Goal: Information Seeking & Learning: Learn about a topic

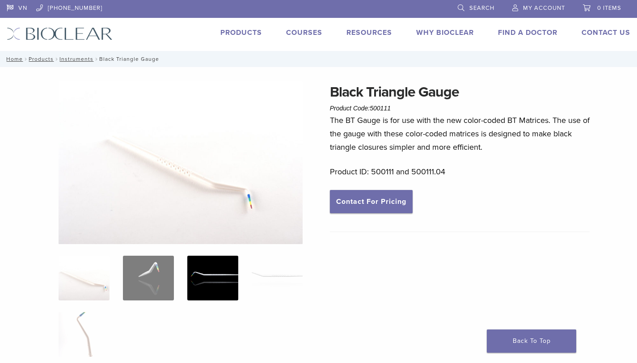
click at [219, 283] on img at bounding box center [212, 278] width 51 height 45
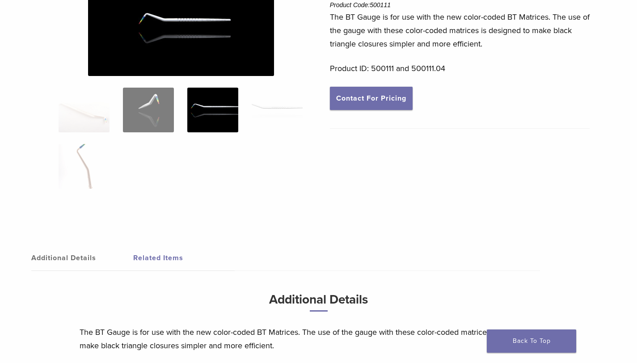
scroll to position [98, 0]
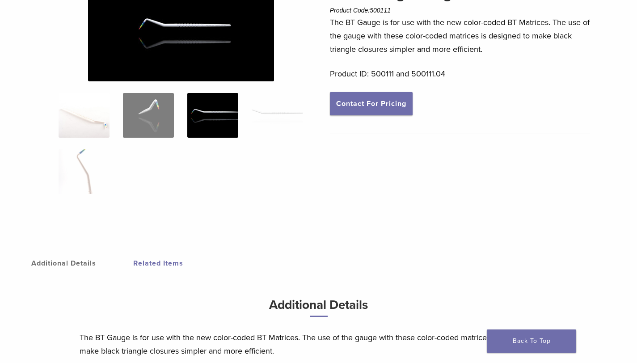
click at [102, 119] on img at bounding box center [84, 115] width 51 height 45
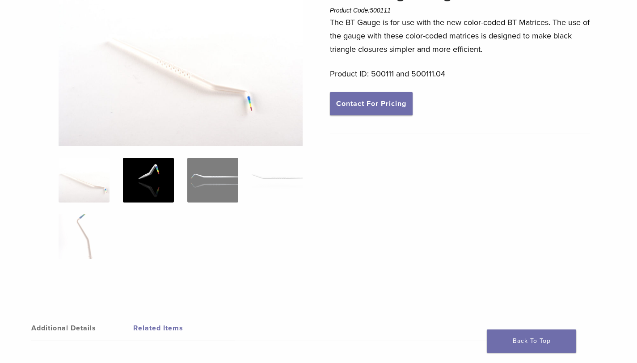
scroll to position [0, 0]
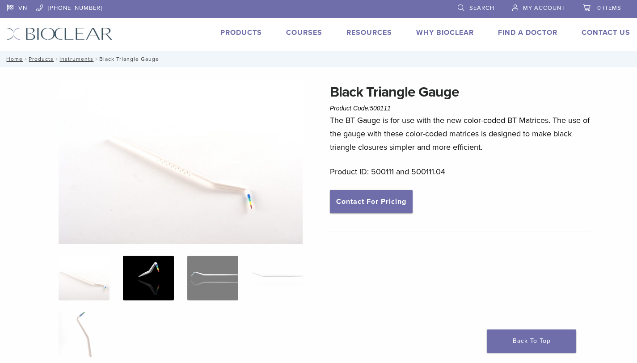
click at [161, 274] on img at bounding box center [148, 278] width 51 height 45
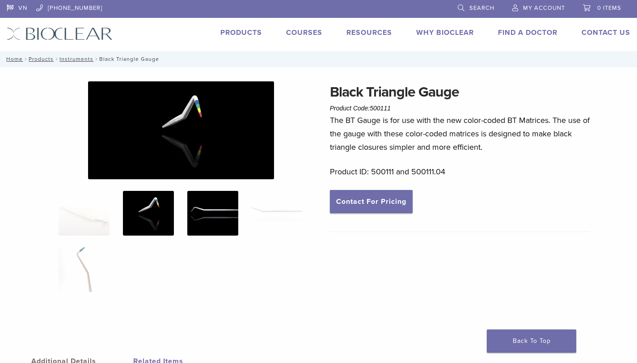
click at [203, 204] on img at bounding box center [212, 213] width 51 height 45
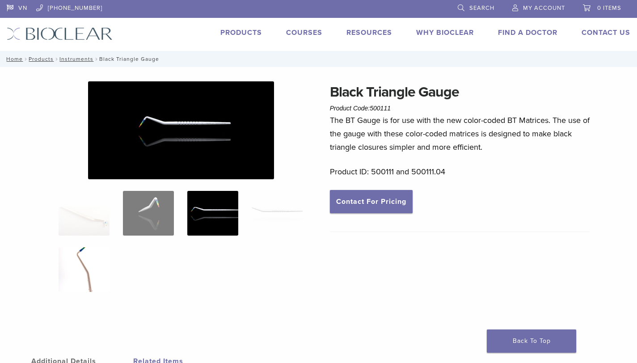
click at [88, 260] on img at bounding box center [84, 269] width 51 height 45
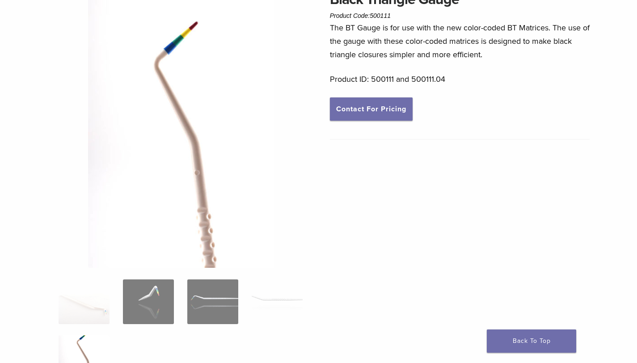
scroll to position [90, 0]
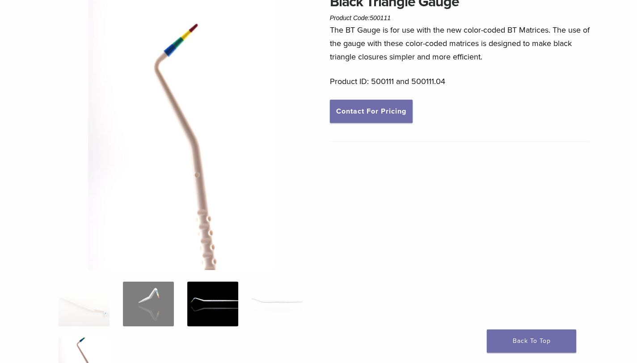
click at [216, 304] on img at bounding box center [212, 304] width 51 height 45
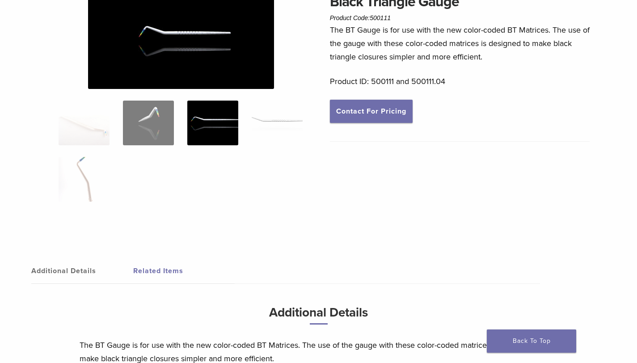
click at [278, 128] on img at bounding box center [277, 123] width 51 height 45
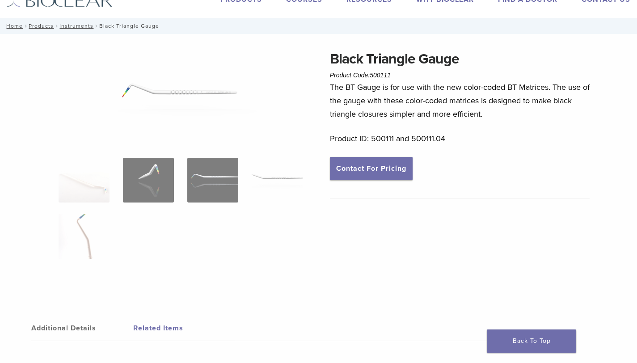
scroll to position [0, 0]
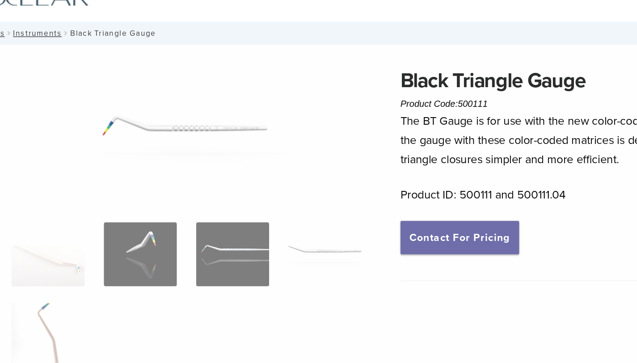
click at [165, 130] on img at bounding box center [181, 130] width 186 height 98
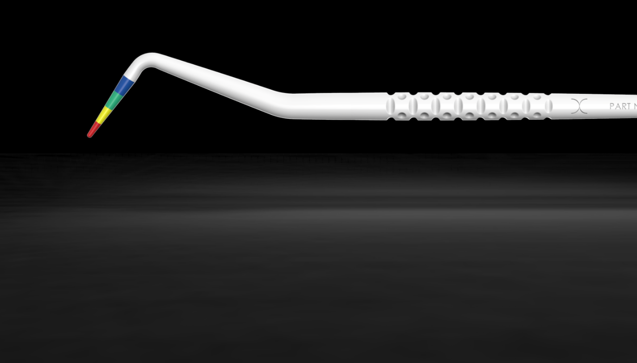
click at [223, 150] on img at bounding box center [365, 132] width 803 height 423
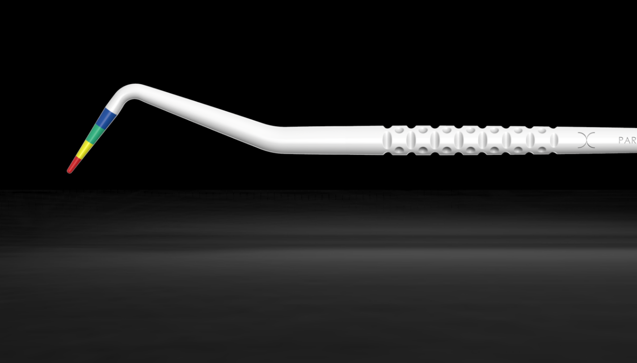
click at [223, 150] on img at bounding box center [365, 157] width 847 height 446
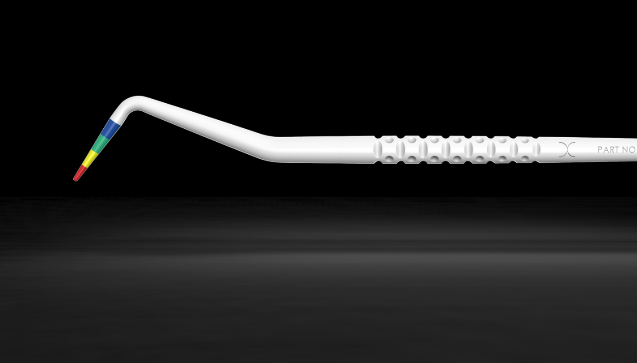
click at [223, 150] on img at bounding box center [356, 162] width 805 height 424
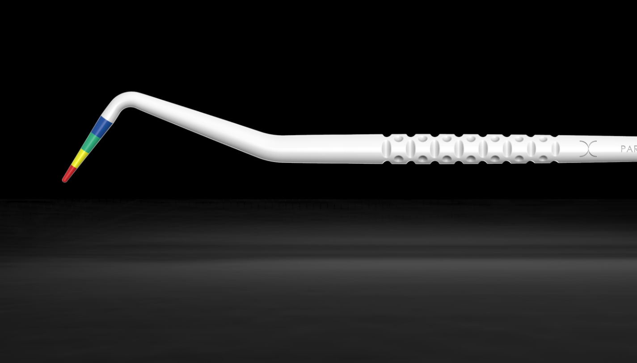
click at [223, 150] on img at bounding box center [365, 163] width 858 height 452
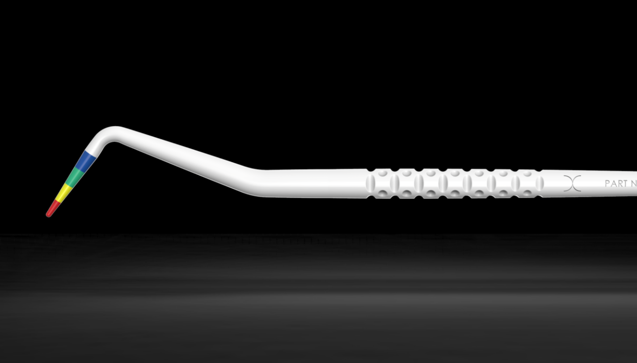
click at [227, 166] on img at bounding box center [354, 188] width 859 height 452
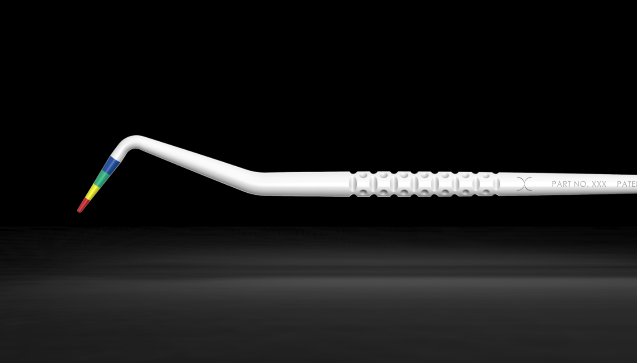
click at [227, 166] on img at bounding box center [335, 184] width 729 height 384
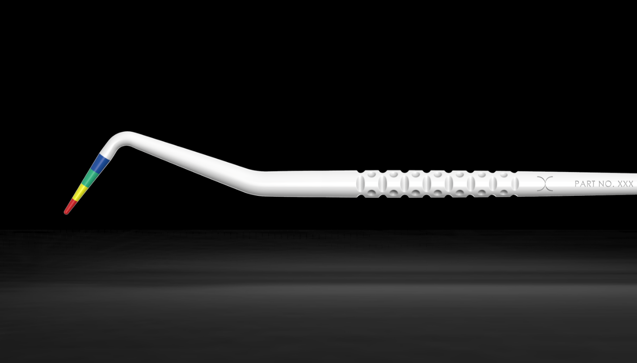
click at [227, 166] on img at bounding box center [343, 185] width 785 height 413
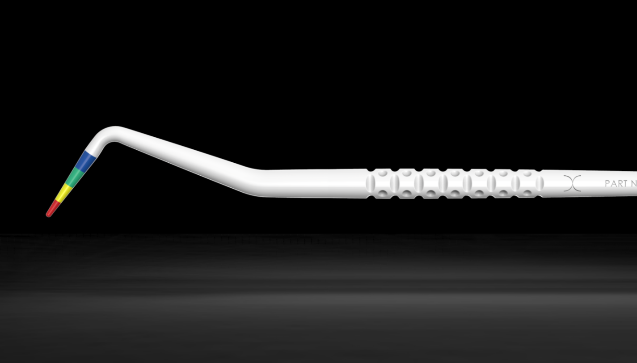
click at [227, 166] on img at bounding box center [354, 188] width 859 height 452
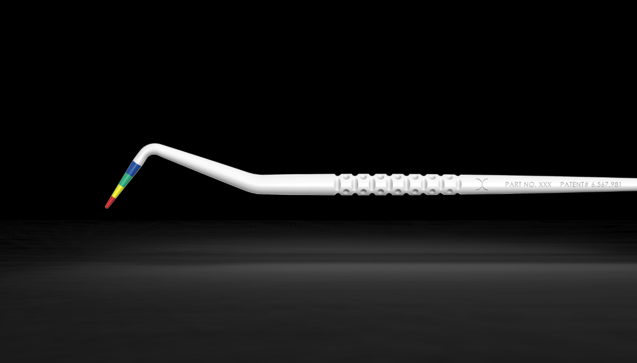
click at [227, 167] on img at bounding box center [318, 182] width 615 height 324
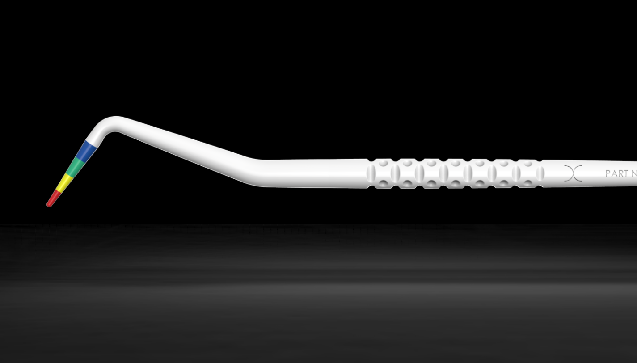
click at [227, 167] on img at bounding box center [355, 180] width 859 height 452
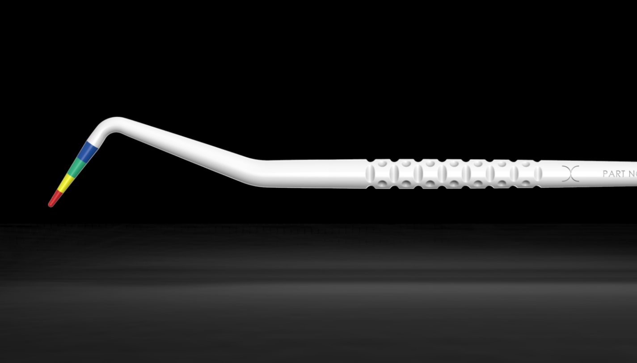
click at [227, 167] on img at bounding box center [354, 180] width 852 height 449
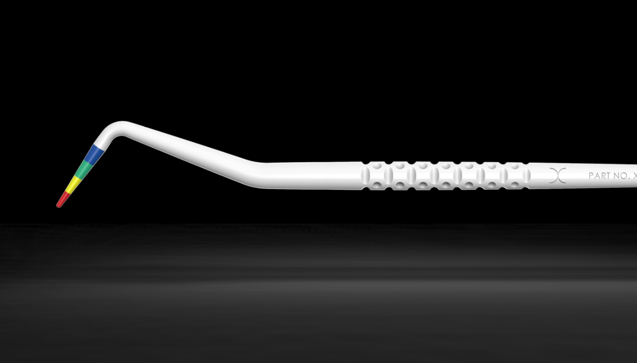
click at [227, 167] on img at bounding box center [349, 181] width 818 height 431
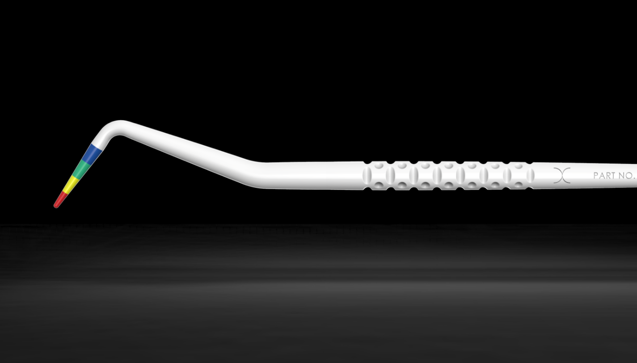
click at [227, 167] on img at bounding box center [350, 181] width 829 height 436
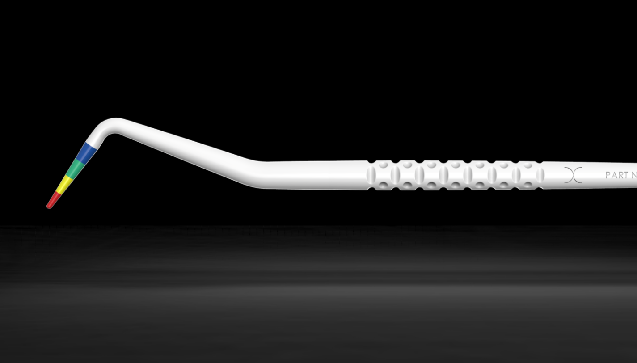
click at [227, 167] on img at bounding box center [355, 182] width 859 height 452
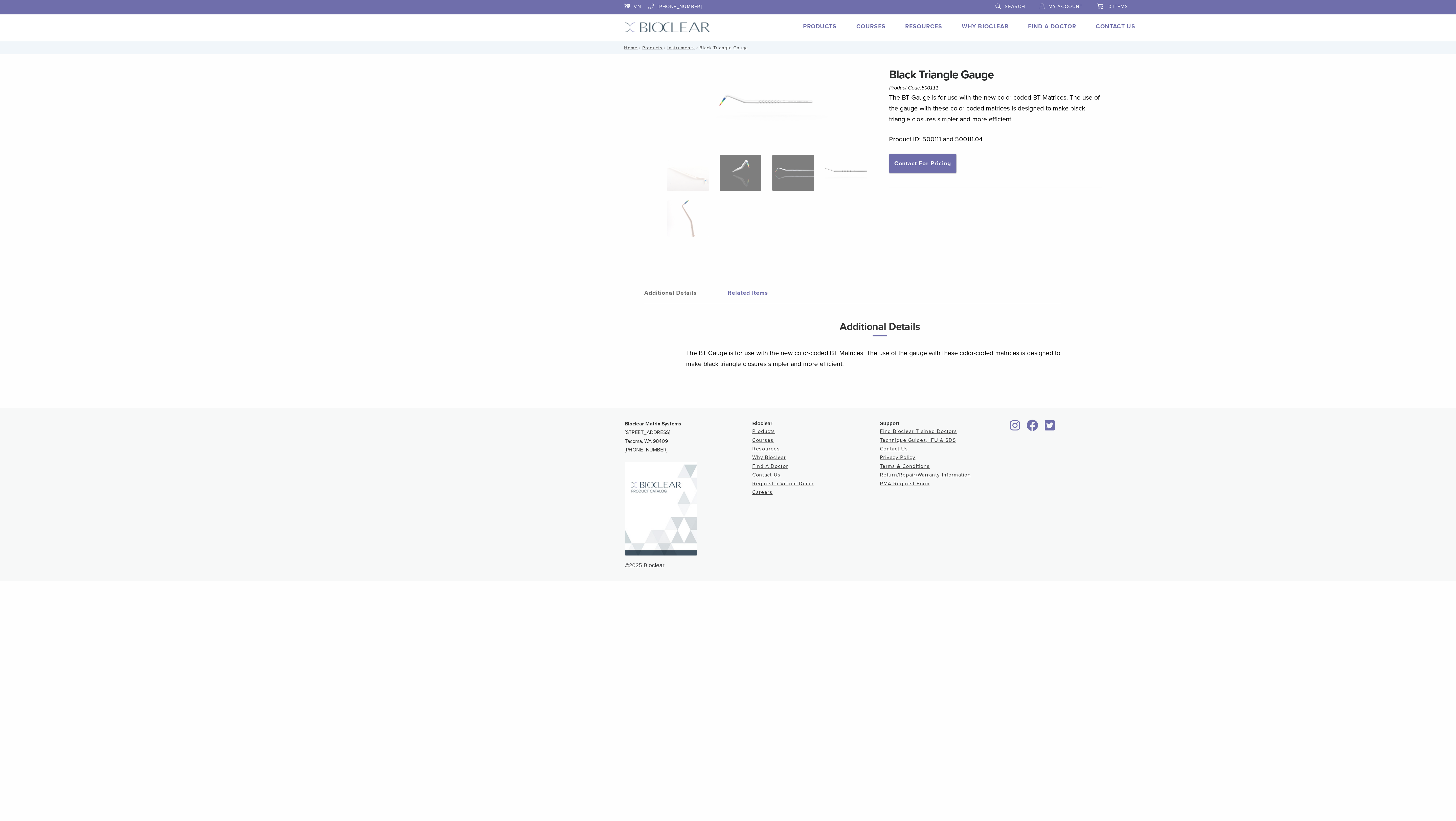
click at [360, 156] on div "Black Triangle Gauge Product Code: 500111 $ 43.28 – $ 117.60 Price range: $43.2…" at bounding box center [809, 116] width 149 height 141
click at [360, 205] on img at bounding box center [575, 355] width 50 height 66
click at [360, 205] on footer "Bioclear Matrix Systems 3901 South Fife Street, Suite 100 Tacoma, WA 98409 1.85…" at bounding box center [728, 345] width 1456 height 121
click at [360, 205] on link "Related Items" at bounding box center [651, 204] width 58 height 14
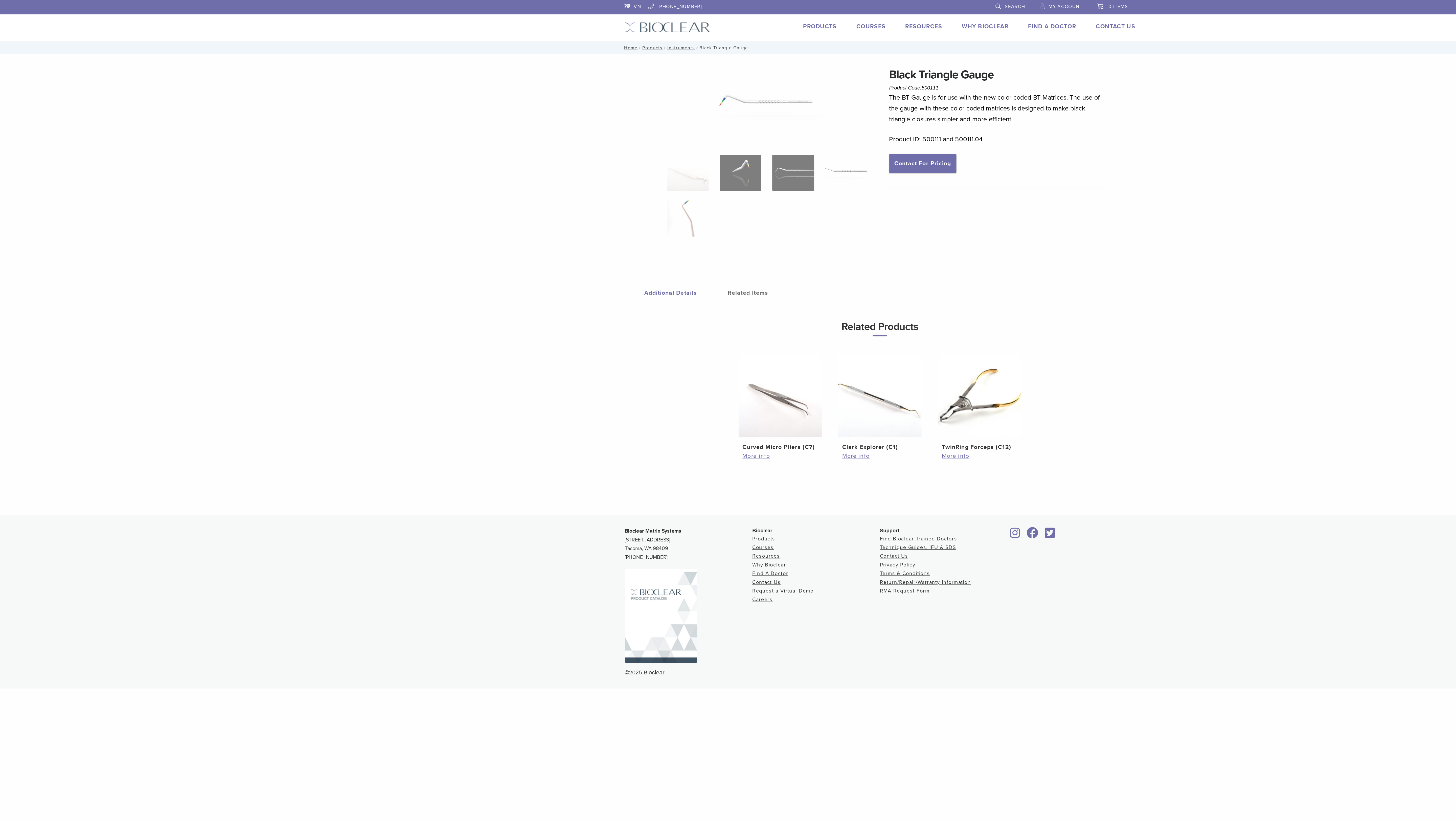
click at [360, 117] on img at bounding box center [704, 120] width 29 height 25
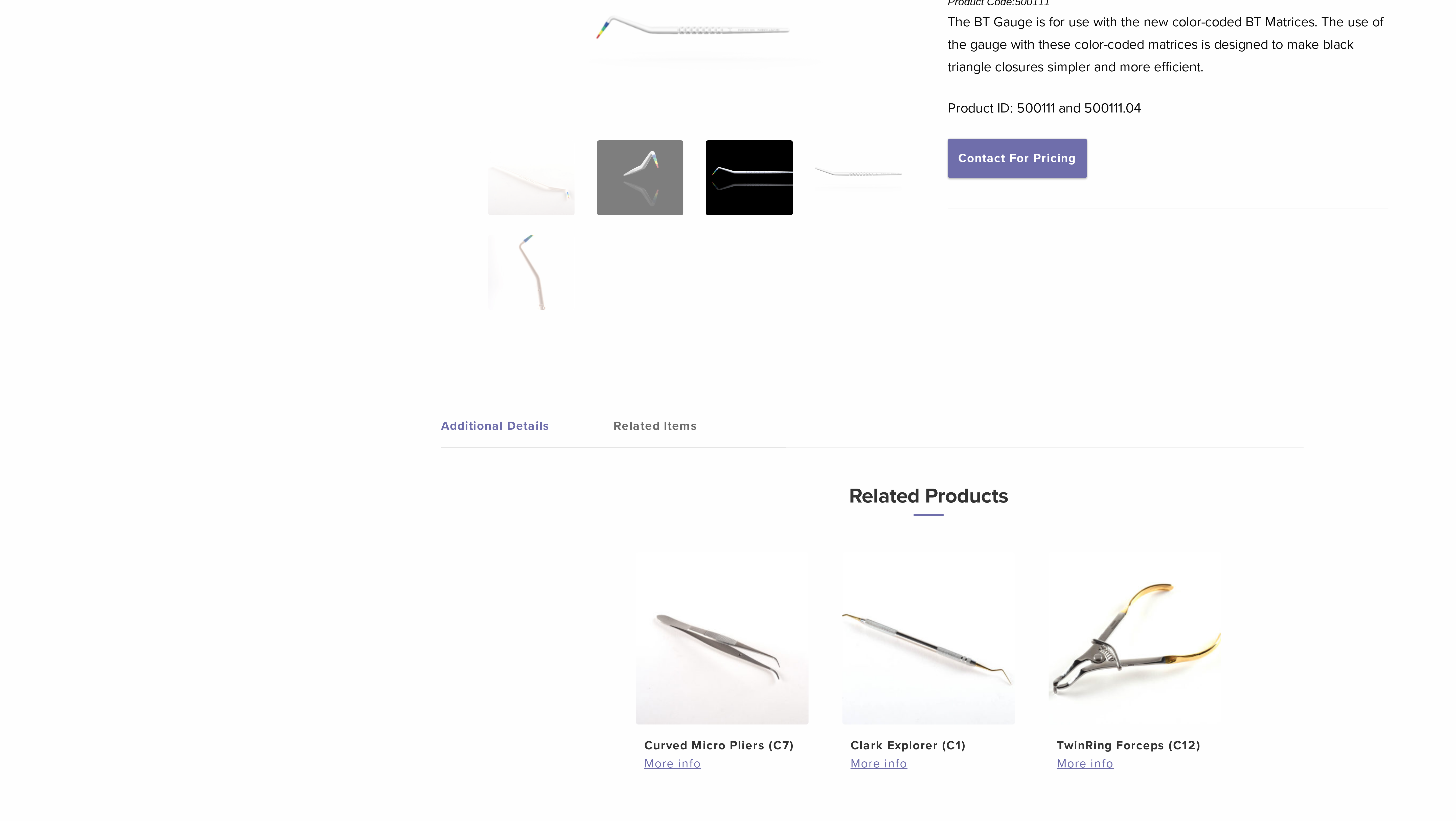
click at [360, 124] on img at bounding box center [667, 120] width 29 height 25
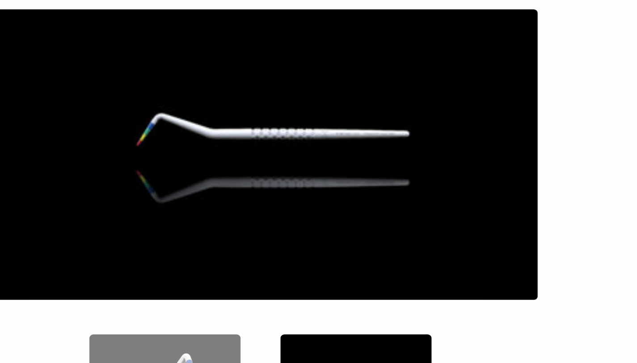
click at [209, 122] on img at bounding box center [181, 130] width 186 height 98
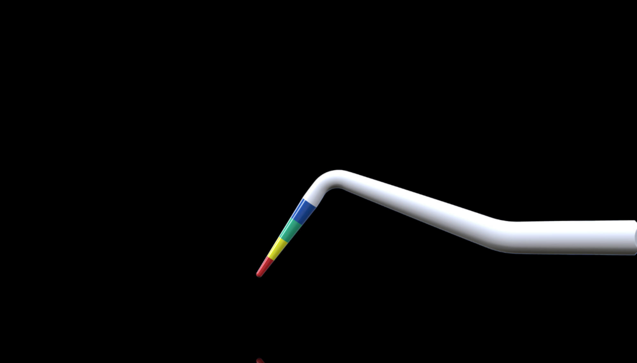
click at [237, 135] on img at bounding box center [318, 182] width 615 height 324
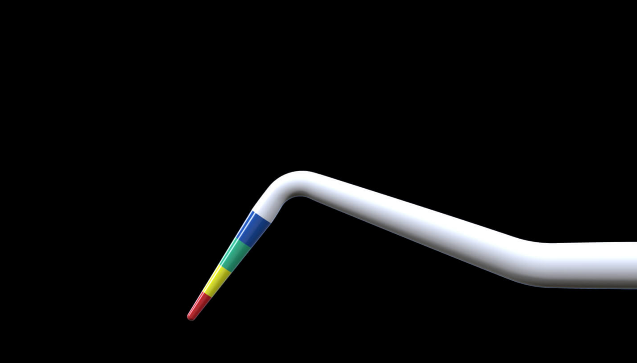
click at [236, 136] on img at bounding box center [350, 200] width 859 height 452
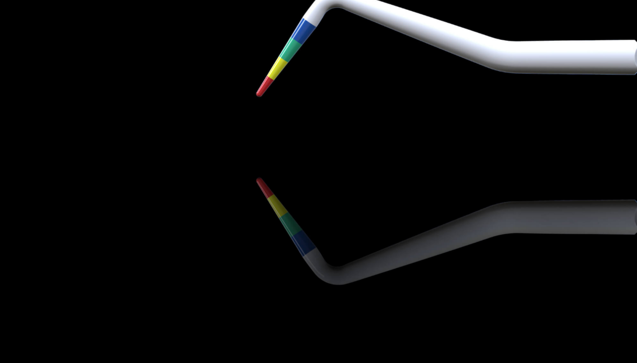
scroll to position [76, 0]
click at [212, 259] on img at bounding box center [318, 182] width 615 height 324
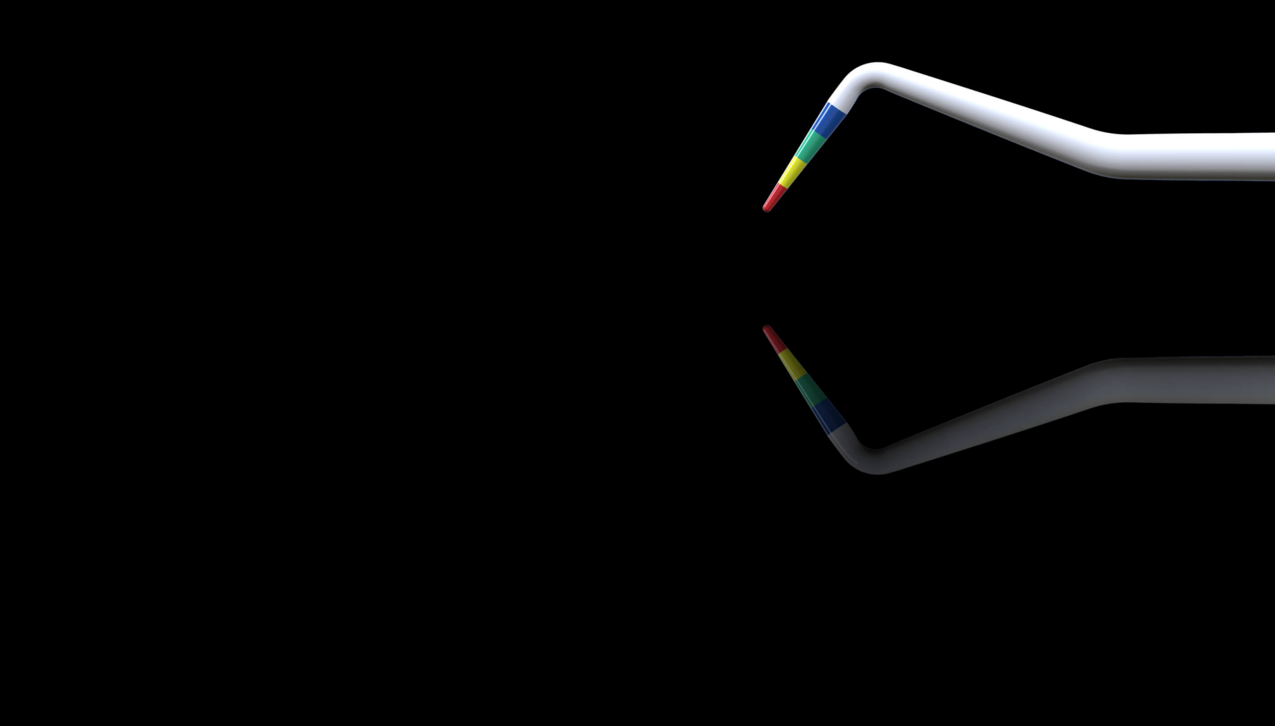
click at [440, 363] on img at bounding box center [637, 363] width 859 height 452
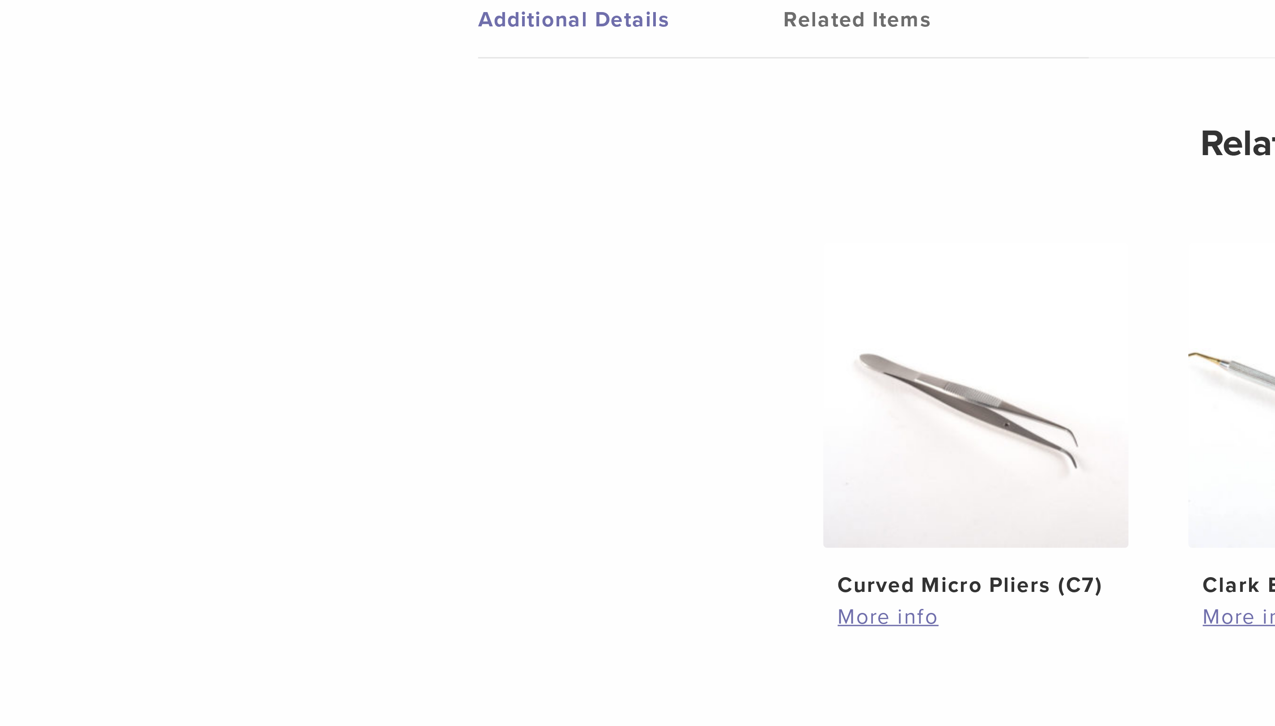
scroll to position [7, 0]
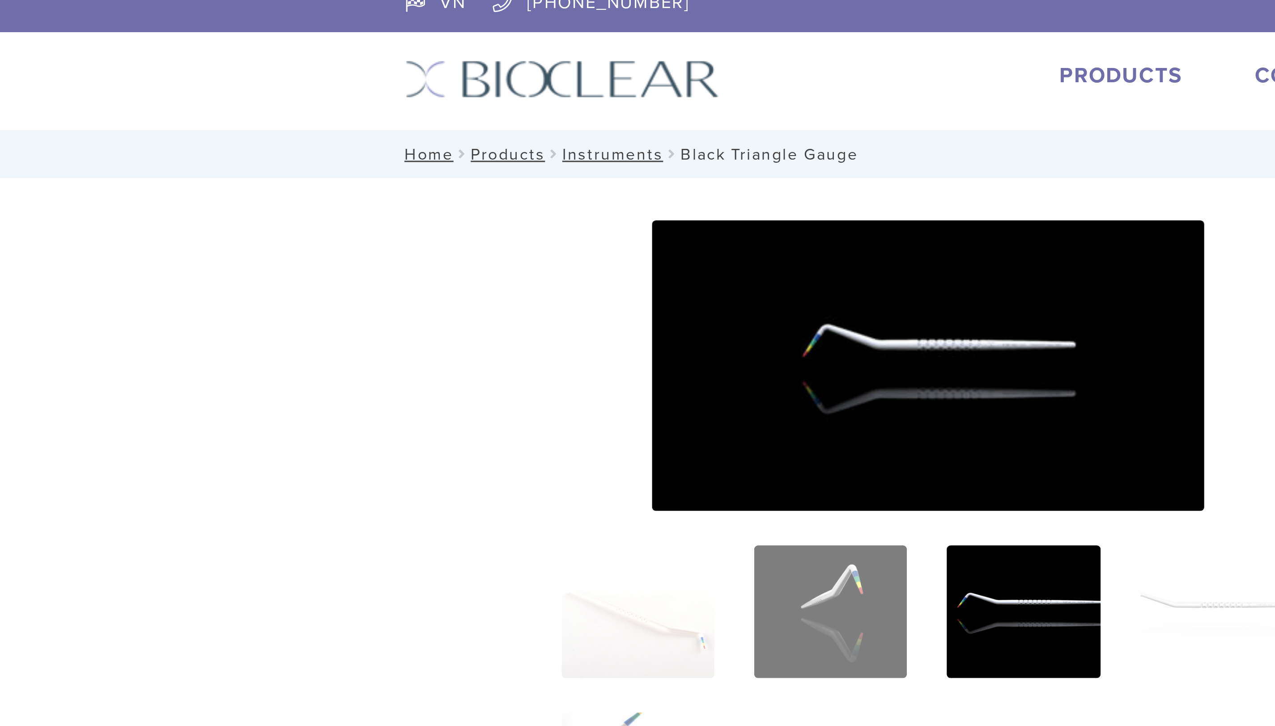
click at [440, 162] on img at bounding box center [498, 123] width 186 height 98
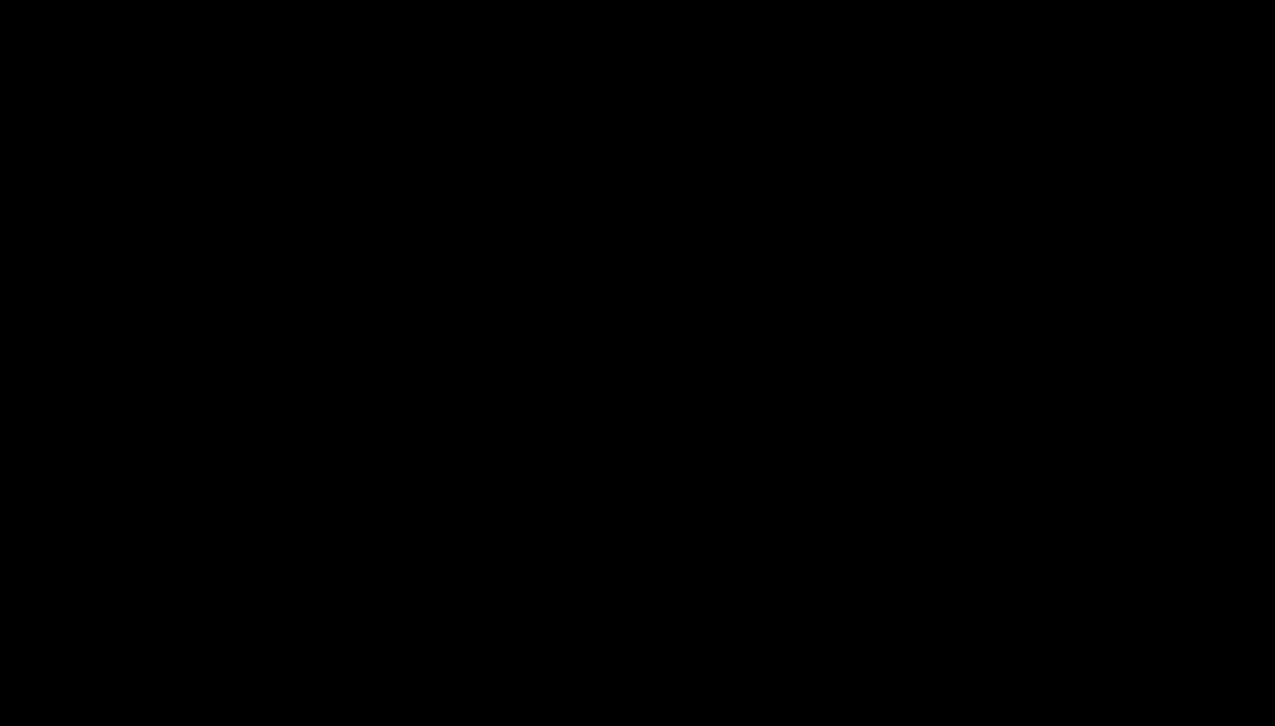
click at [440, 162] on img at bounding box center [637, 363] width 859 height 452
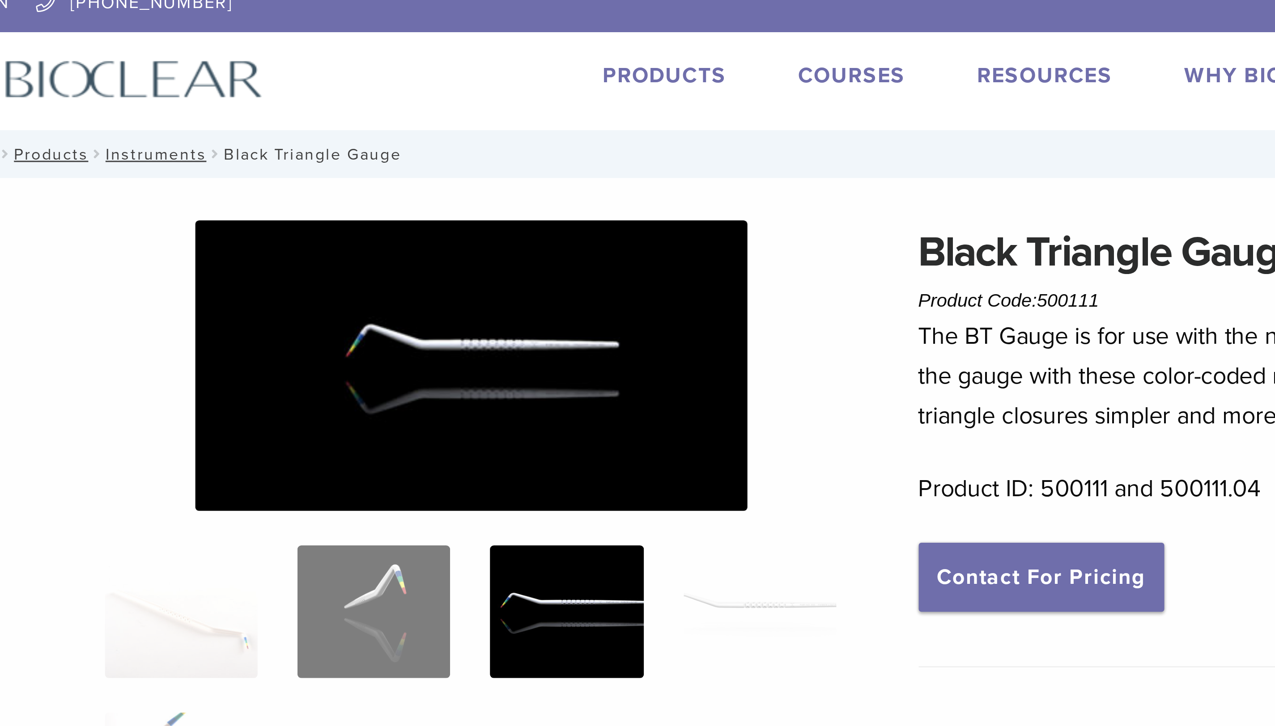
click at [501, 120] on img at bounding box center [498, 123] width 186 height 98
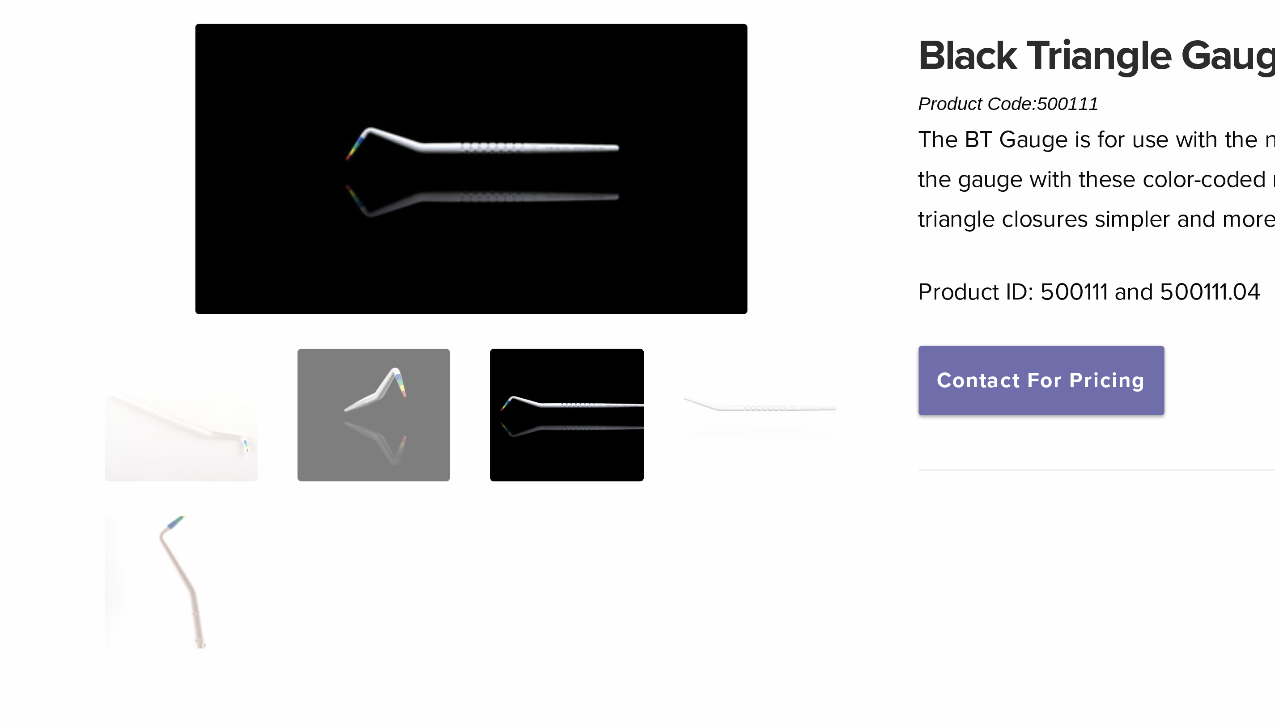
click at [508, 130] on img at bounding box center [498, 123] width 186 height 98
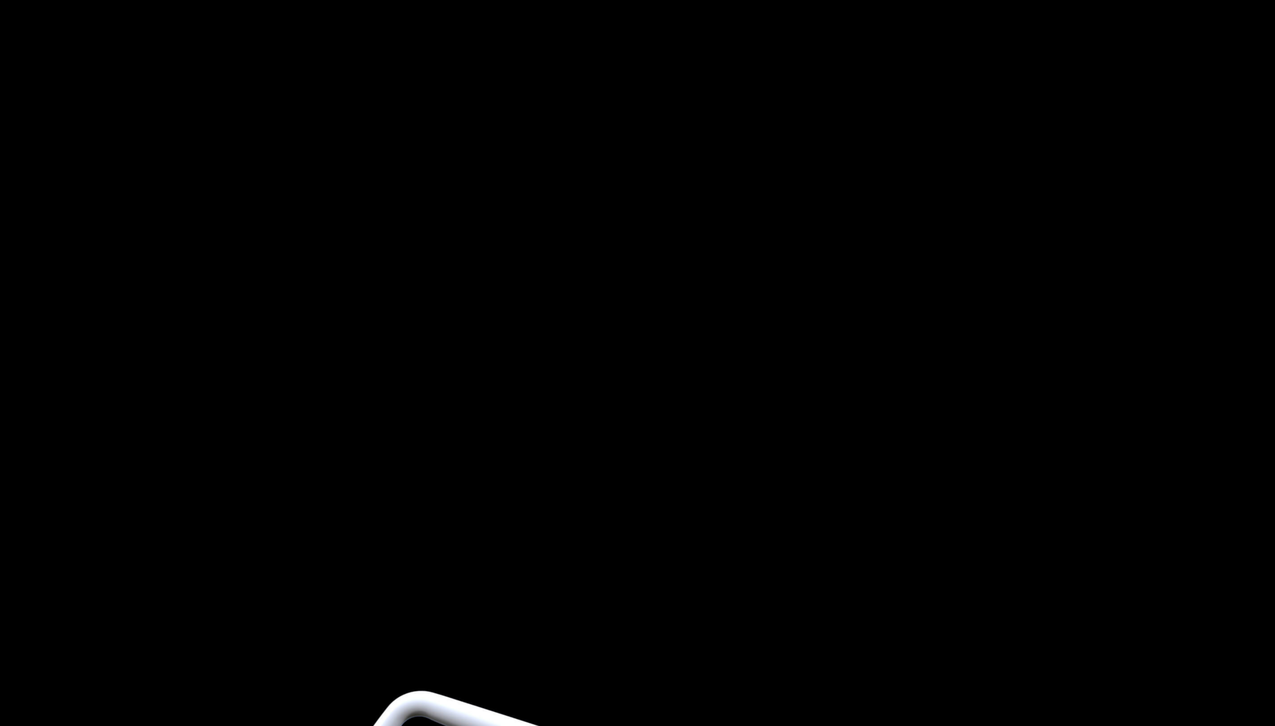
click at [508, 130] on div at bounding box center [637, 363] width 1275 height 726
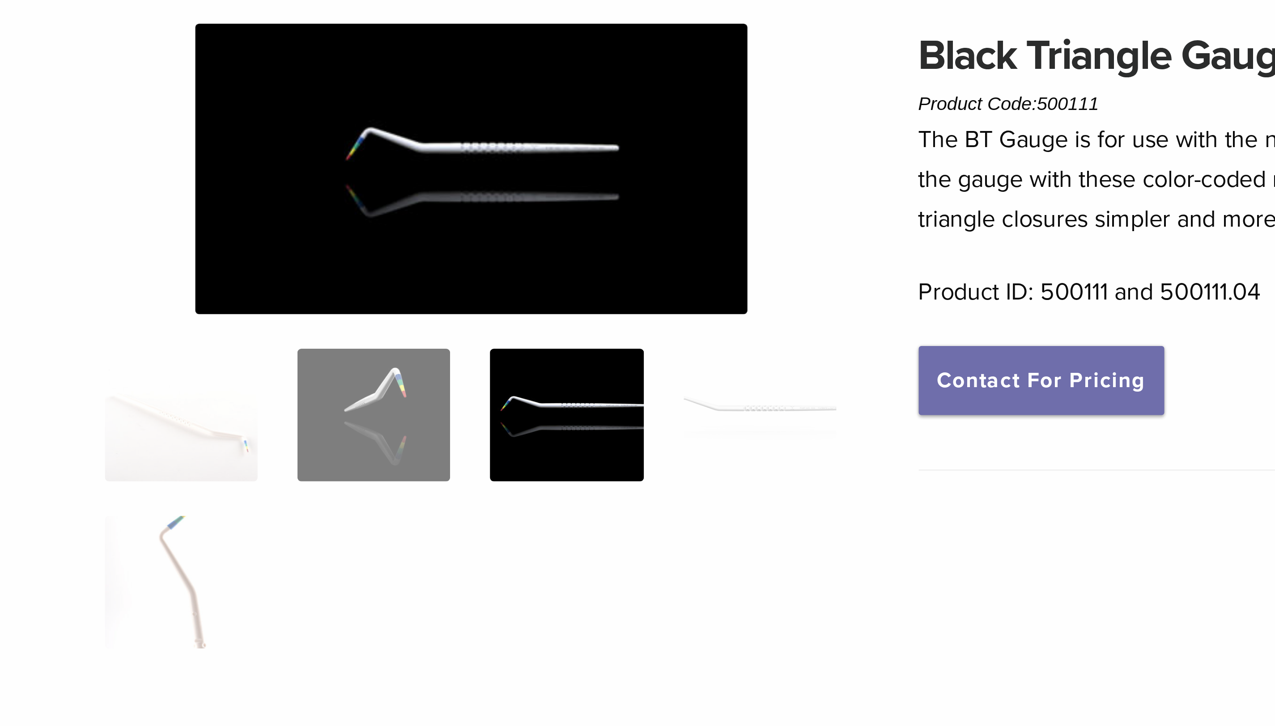
click at [508, 130] on img at bounding box center [498, 123] width 186 height 98
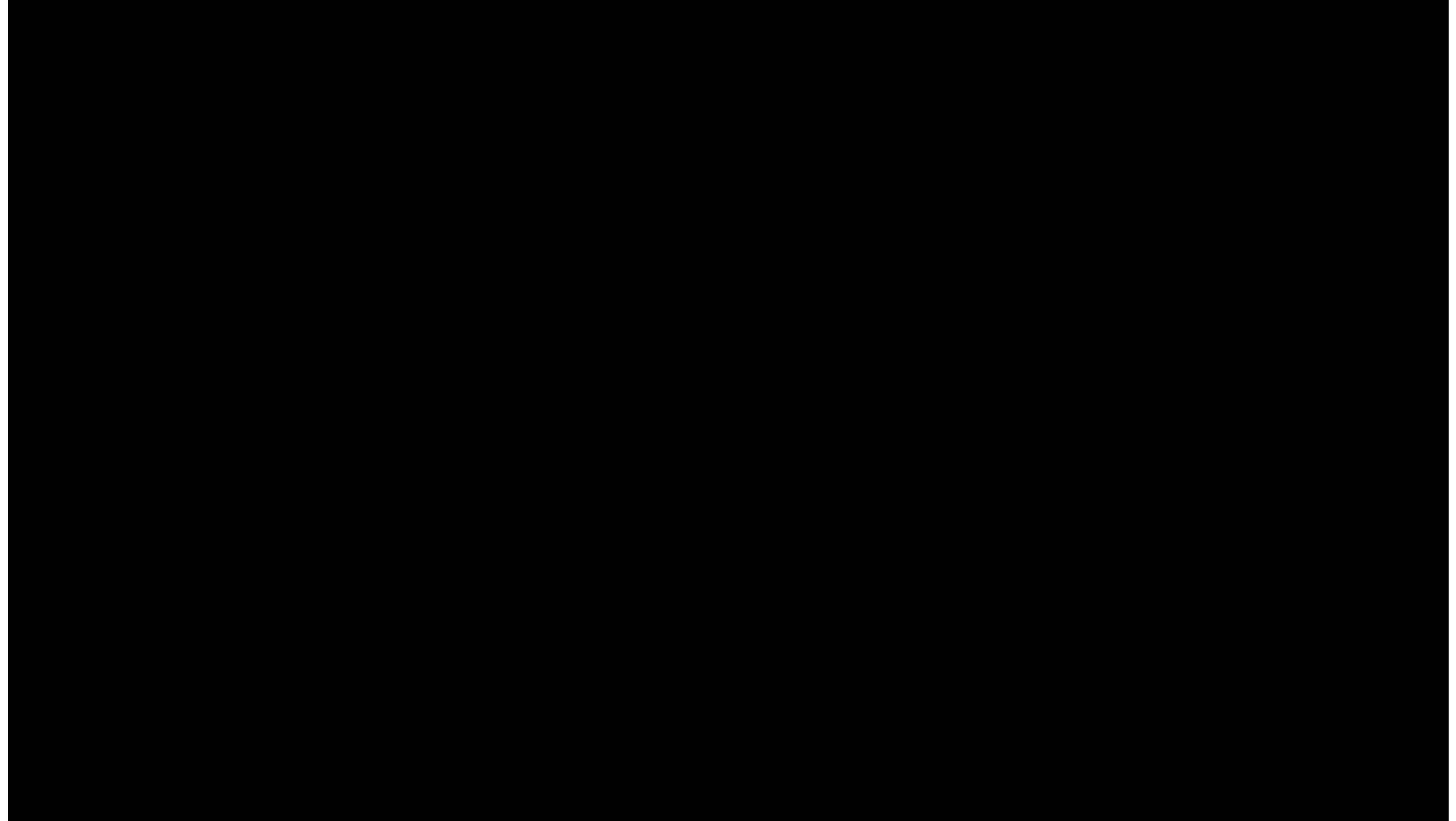
scroll to position [0, 0]
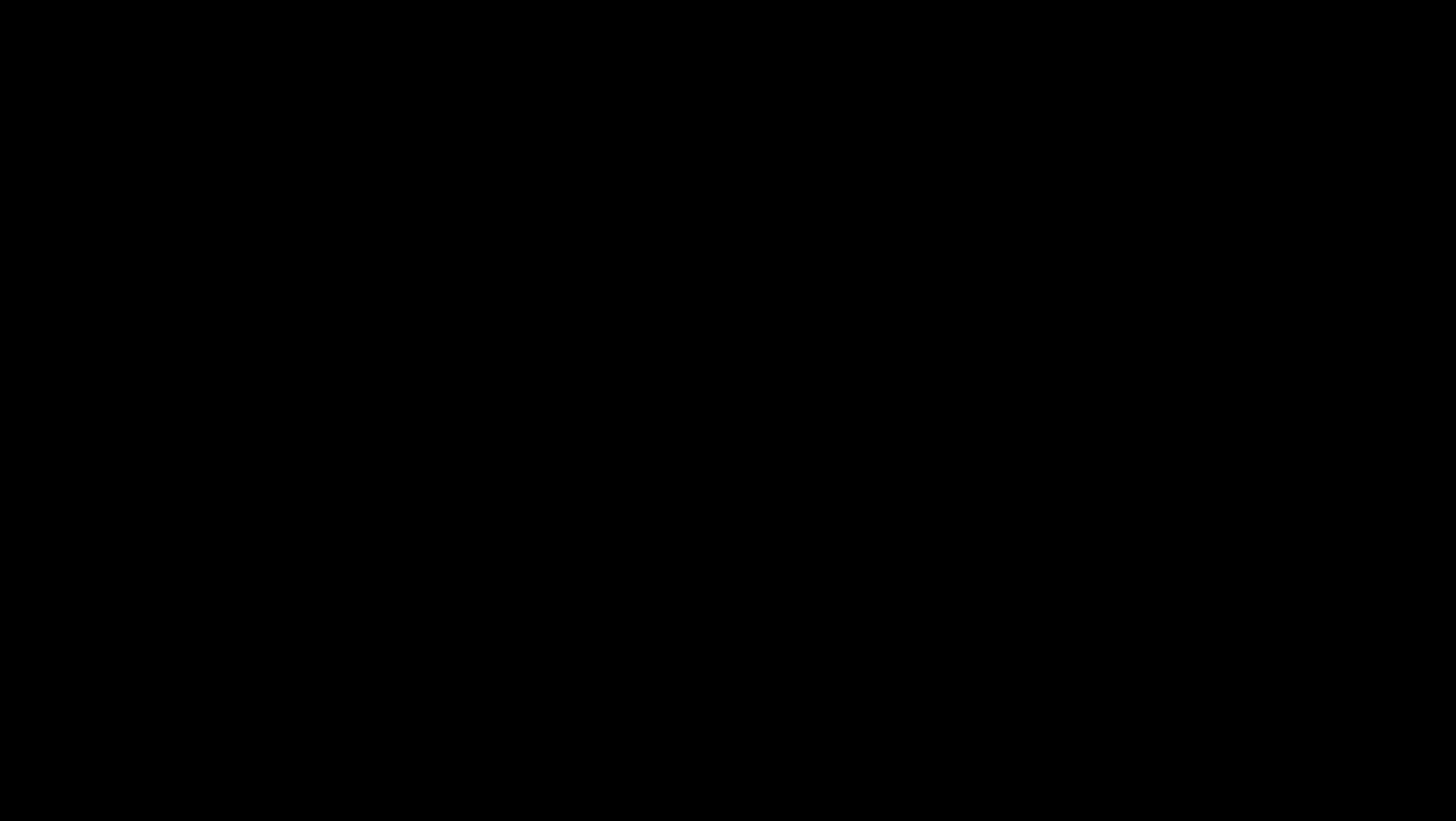
click at [480, 274] on div at bounding box center [728, 410] width 1456 height 821
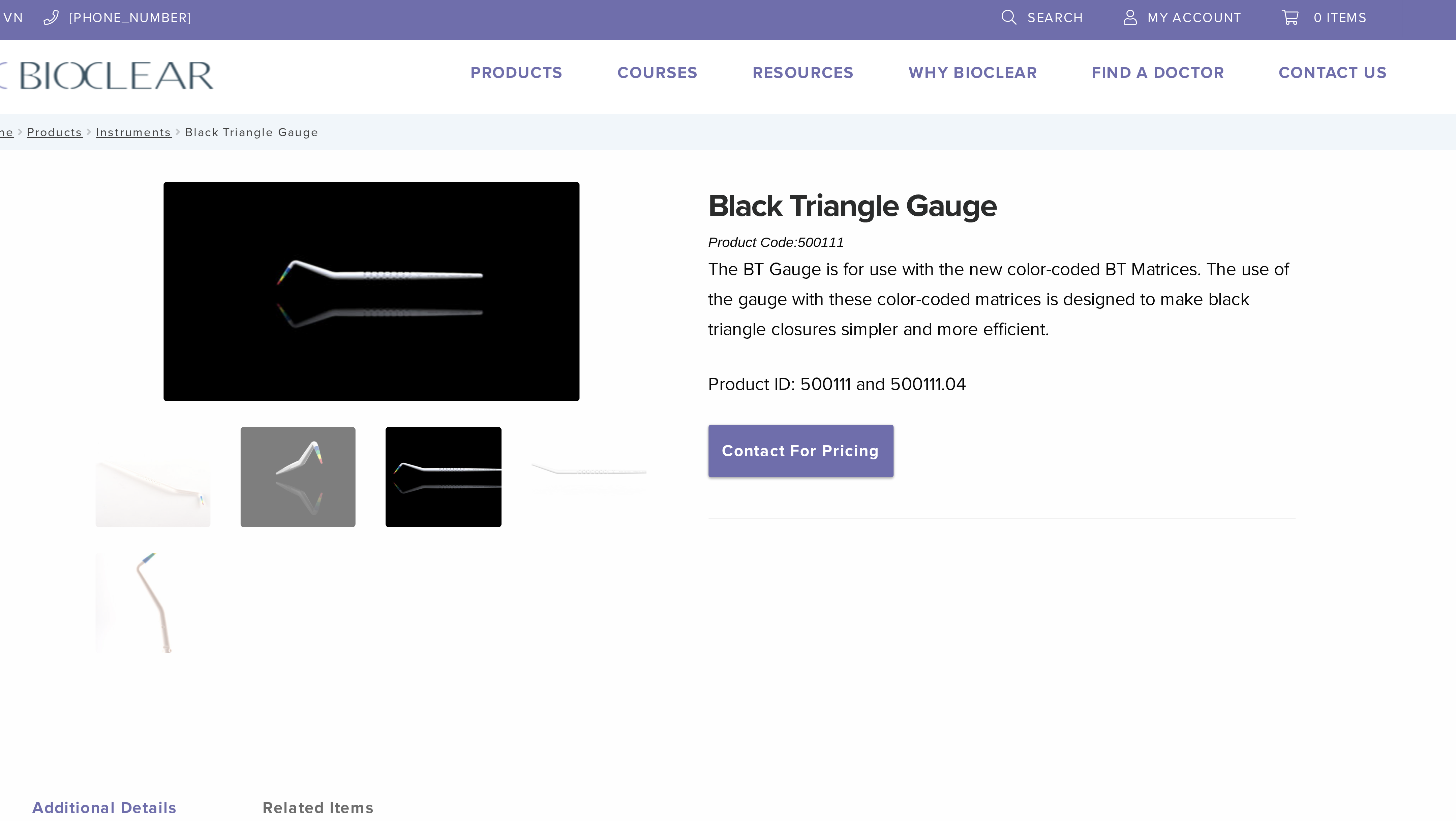
click at [480, 105] on img at bounding box center [623, 98] width 140 height 74
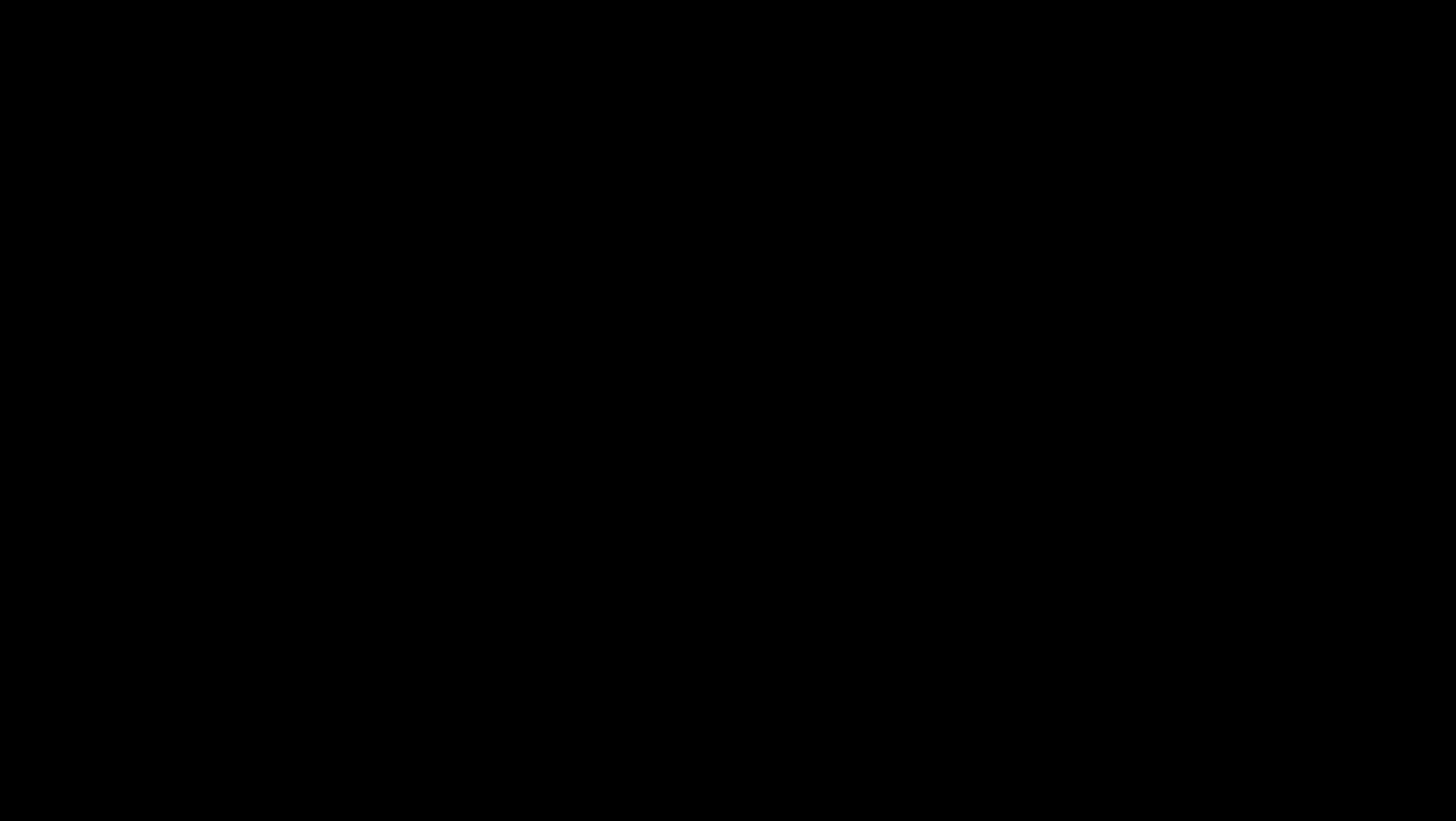
click at [480, 121] on div at bounding box center [728, 410] width 1456 height 821
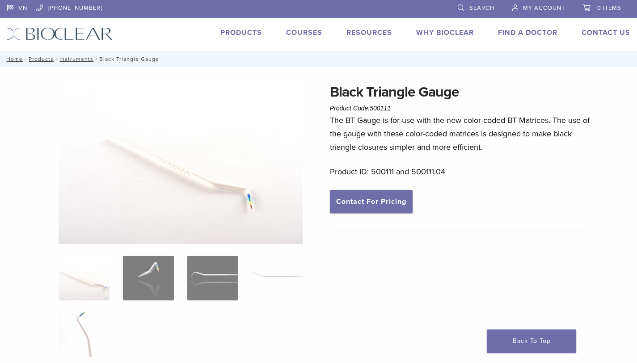
click at [462, 266] on div "Black Triangle Gauge Product Code: 500111 $ 43.28 – $ 117.60 Price range: $43.2…" at bounding box center [460, 238] width 260 height 314
click at [242, 32] on link "Products" at bounding box center [241, 32] width 42 height 9
click at [199, 178] on img at bounding box center [181, 162] width 244 height 163
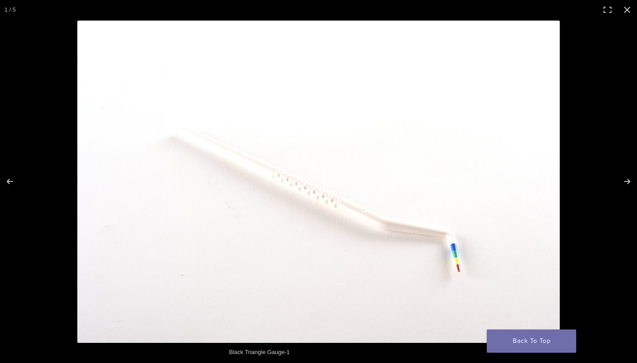
click at [278, 218] on img at bounding box center [318, 182] width 483 height 322
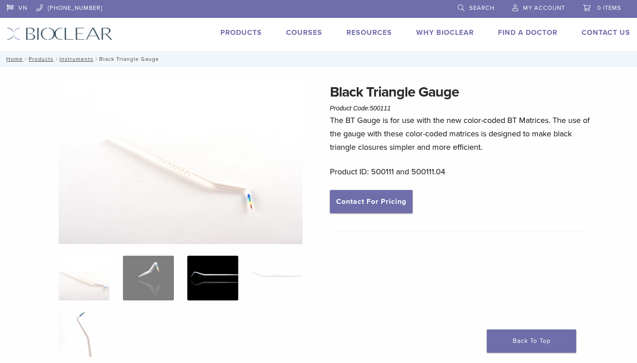
click at [216, 269] on img at bounding box center [212, 278] width 51 height 45
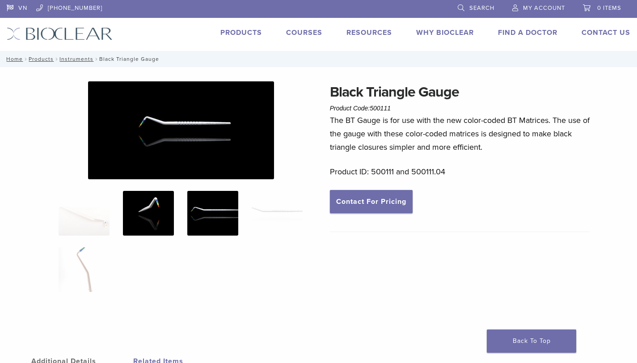
click at [148, 205] on img at bounding box center [148, 213] width 51 height 45
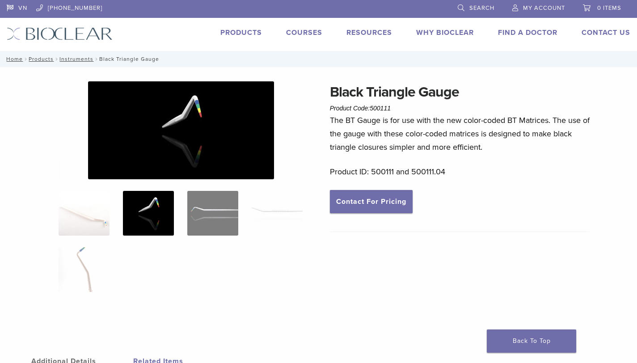
click at [103, 209] on img at bounding box center [84, 213] width 51 height 45
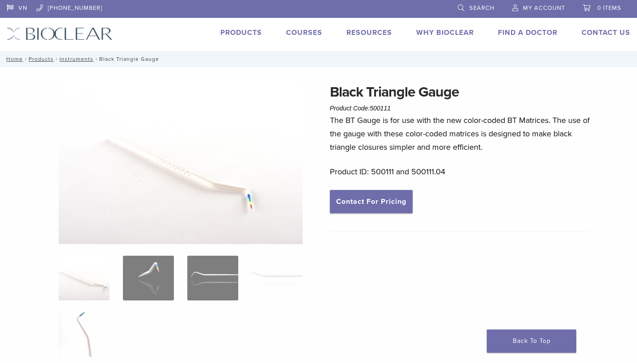
click at [208, 155] on img at bounding box center [181, 162] width 244 height 163
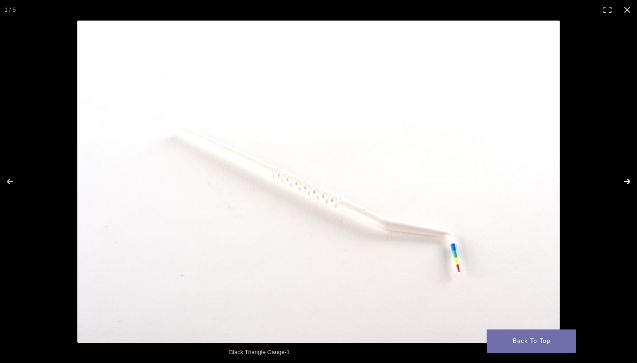
click at [629, 180] on button "Next (arrow right)" at bounding box center [621, 181] width 31 height 45
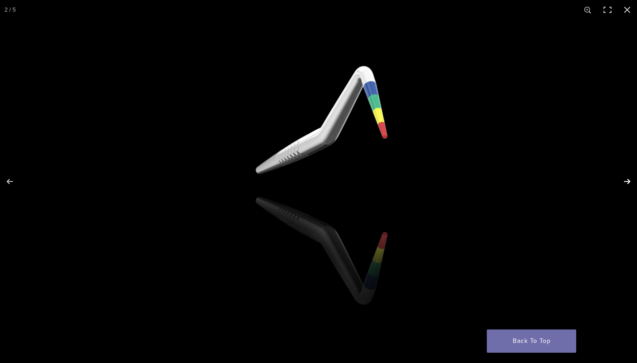
click at [629, 180] on button "Next (arrow right)" at bounding box center [621, 181] width 31 height 45
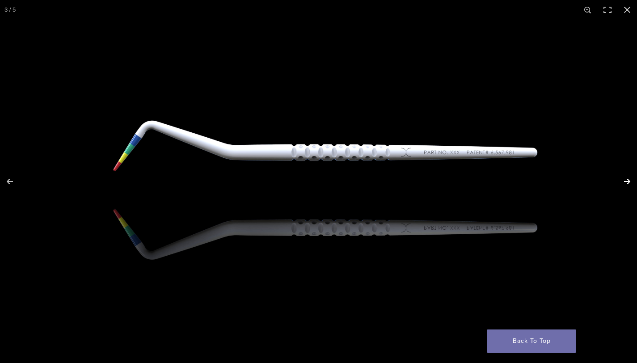
click at [628, 182] on button "Next (arrow right)" at bounding box center [621, 181] width 31 height 45
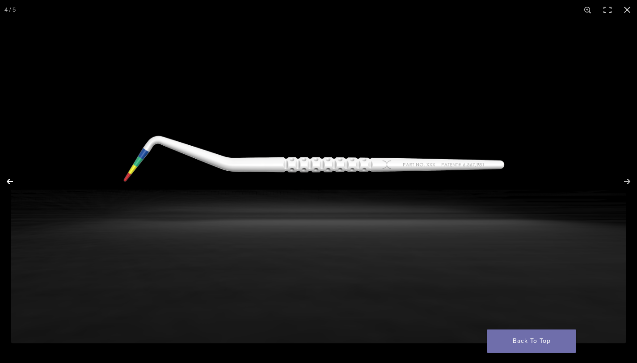
click at [8, 183] on button "Previous (arrow left)" at bounding box center [15, 181] width 31 height 45
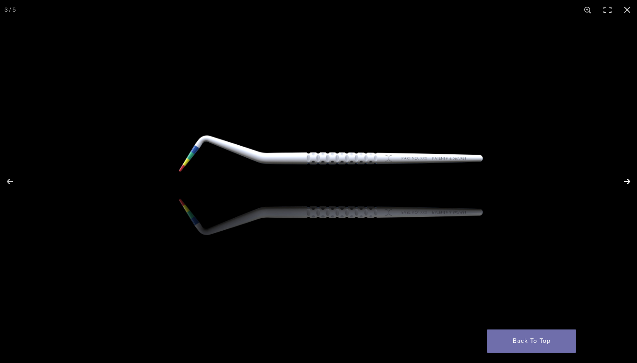
click at [628, 182] on button "Next (arrow right)" at bounding box center [621, 181] width 31 height 45
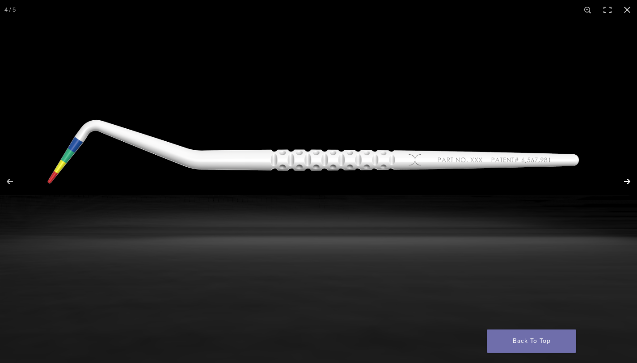
click at [627, 181] on button "Next (arrow right)" at bounding box center [621, 181] width 31 height 45
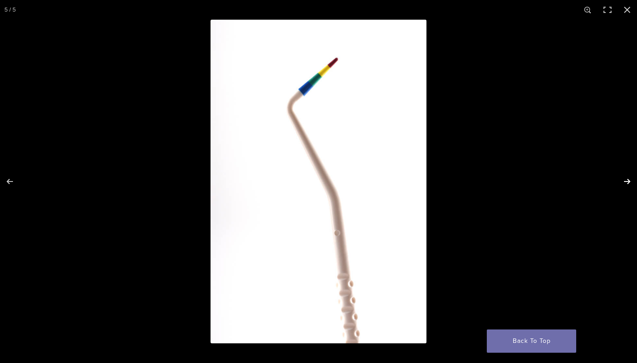
click at [627, 181] on button "Next (arrow right)" at bounding box center [621, 181] width 31 height 45
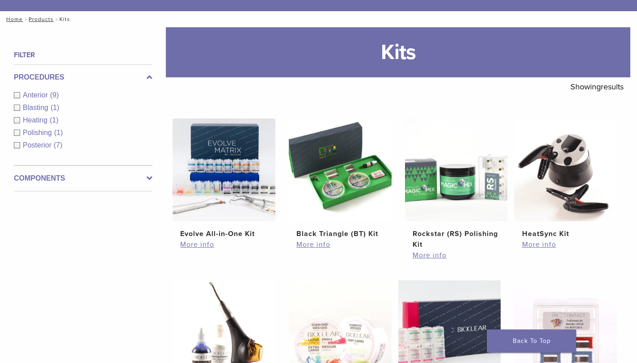
scroll to position [144, 0]
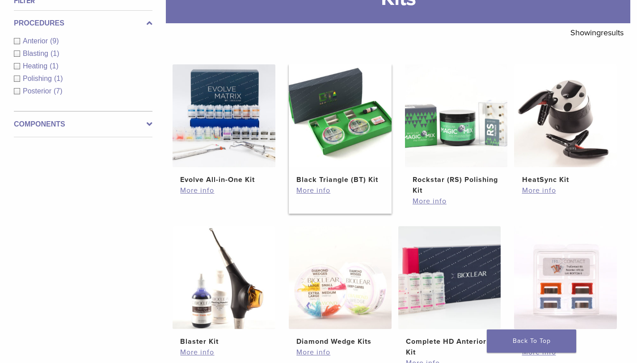
click at [332, 180] on h2 "Black Triangle (BT) Kit" at bounding box center [340, 179] width 87 height 11
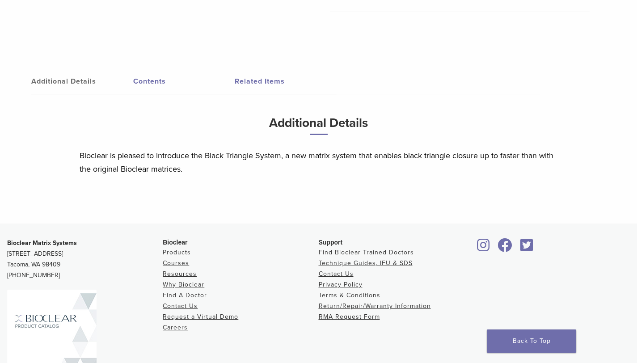
scroll to position [258, 0]
